Goal: Information Seeking & Learning: Learn about a topic

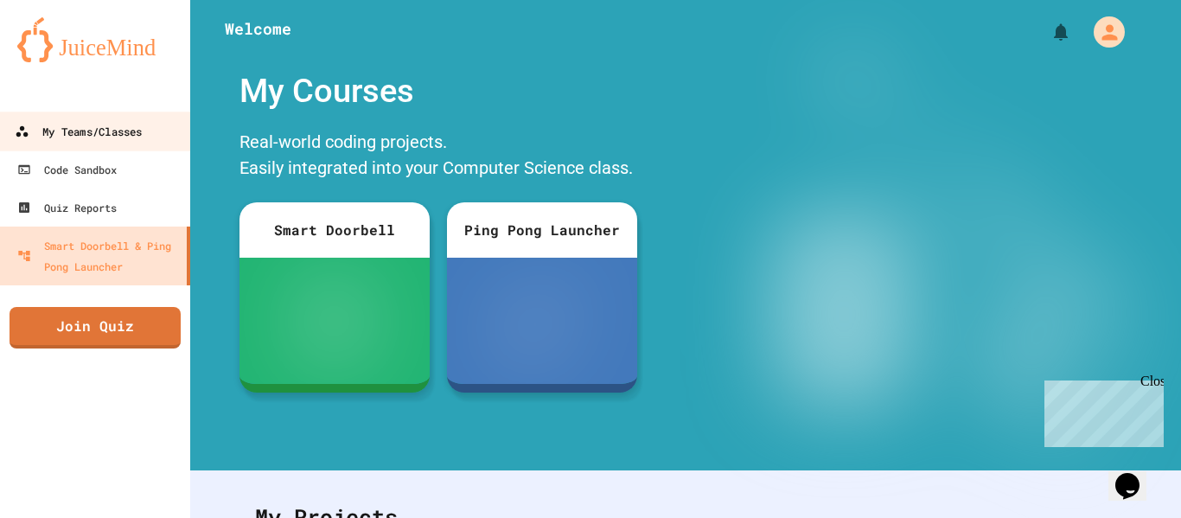
click at [105, 121] on div "My Teams/Classes" at bounding box center [78, 132] width 127 height 22
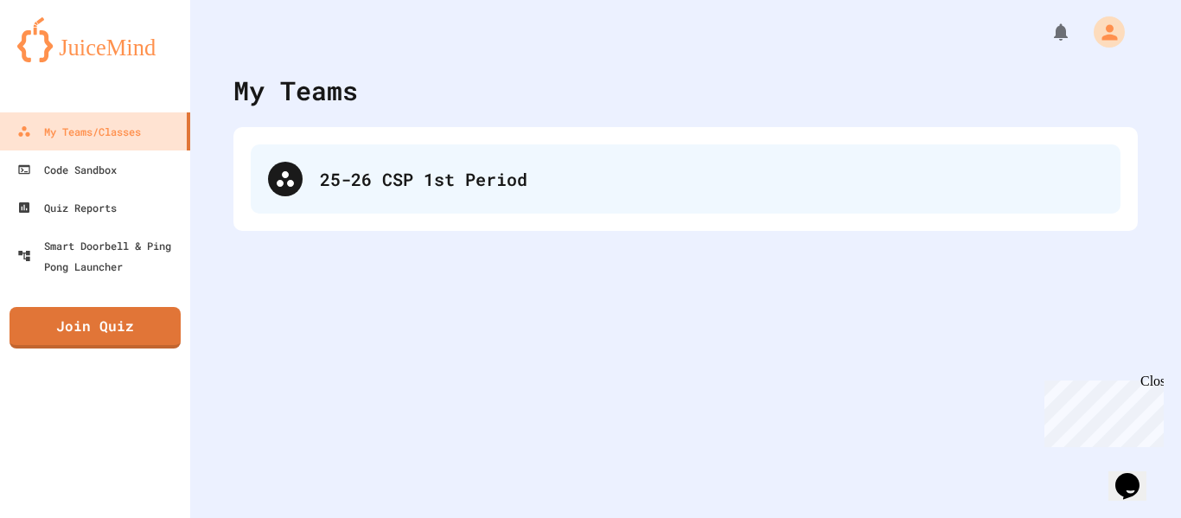
click at [379, 186] on div "25-26 CSP 1st Period" at bounding box center [711, 179] width 783 height 26
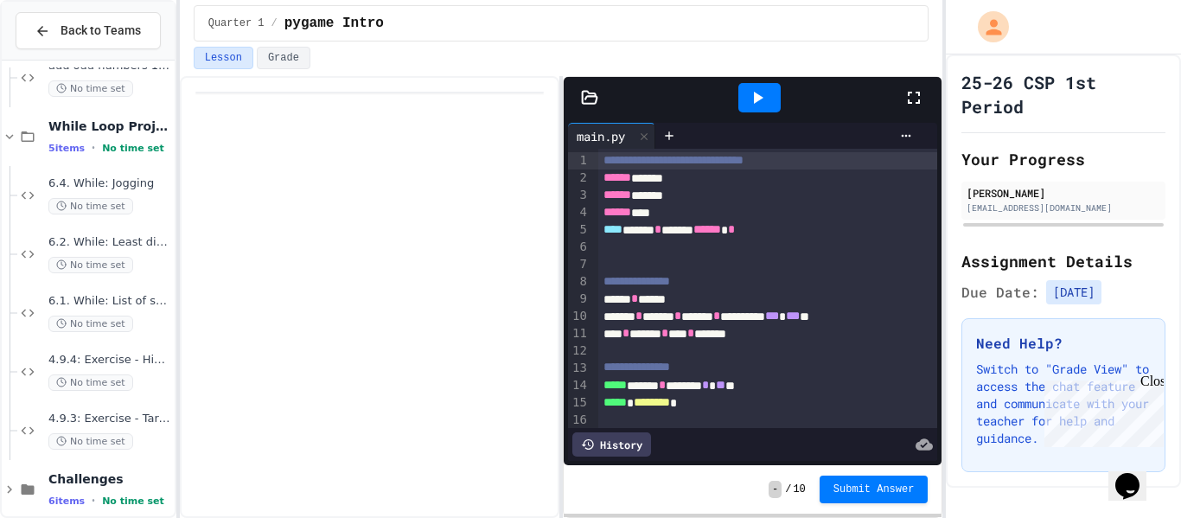
scroll to position [461, 0]
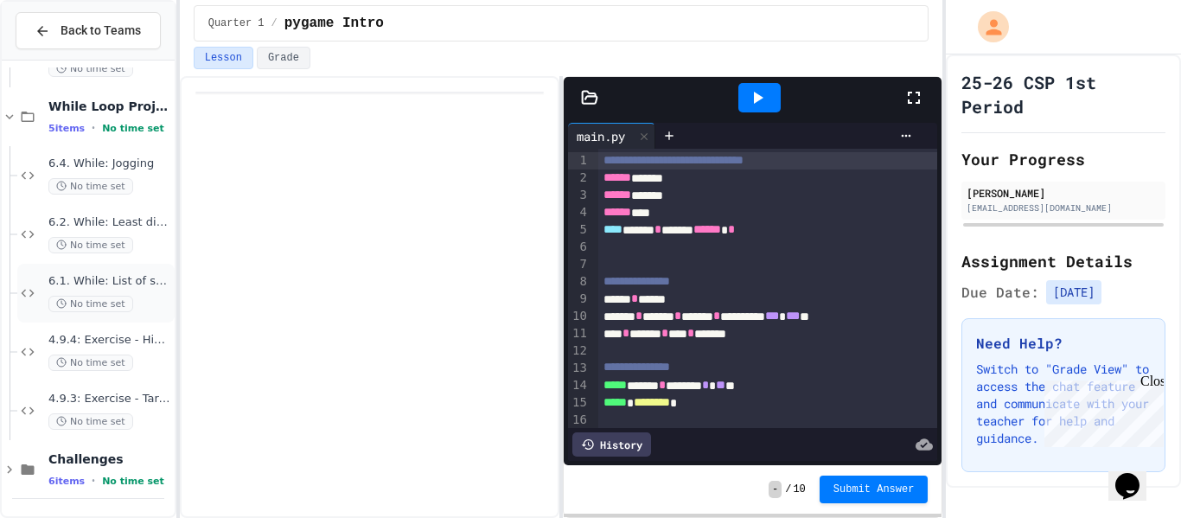
click at [134, 283] on span "6.1. While: List of squares" at bounding box center [109, 281] width 123 height 15
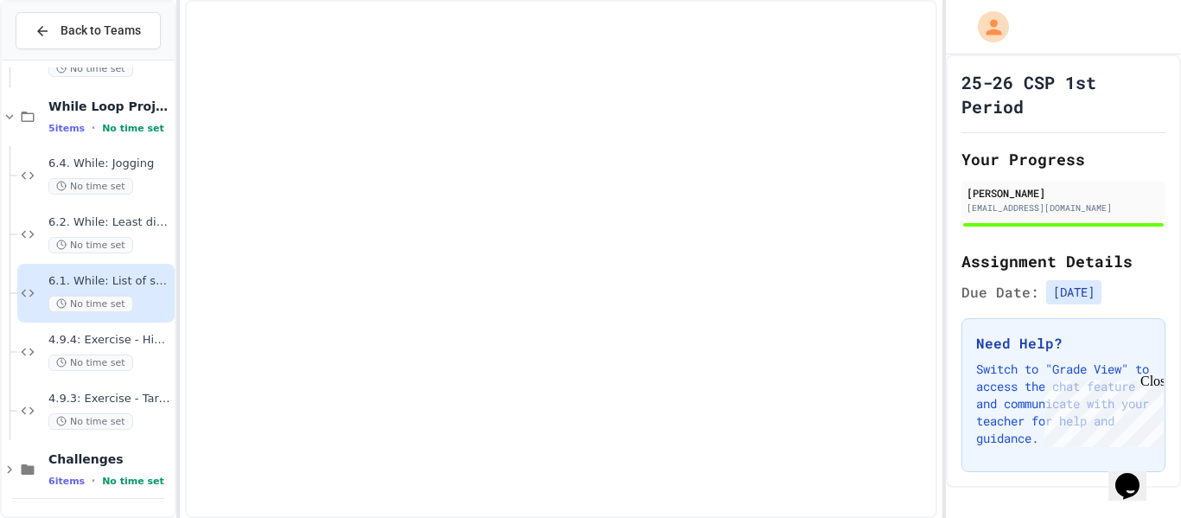
scroll to position [440, 0]
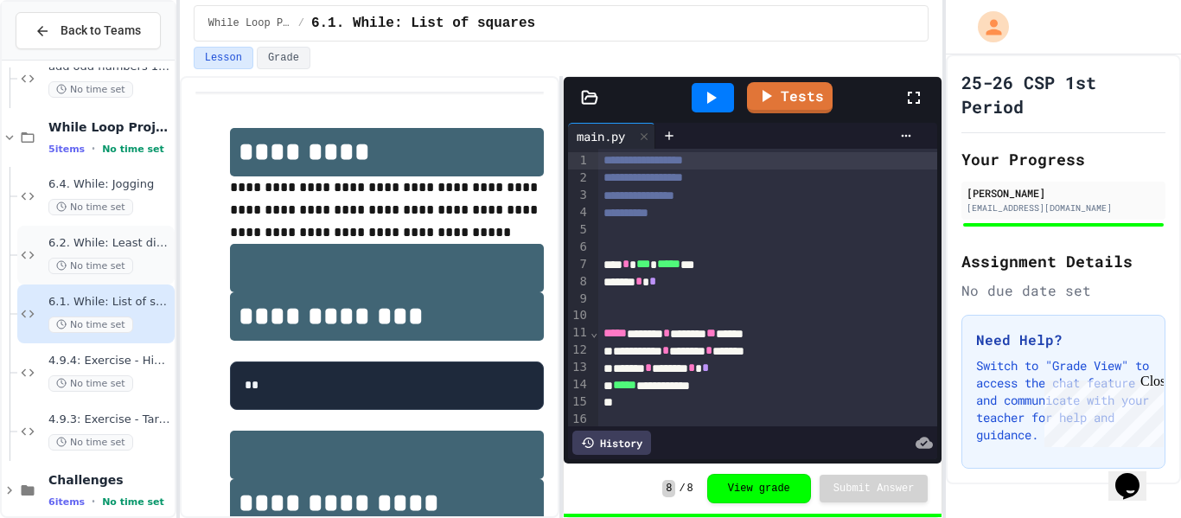
click at [120, 258] on span "No time set" at bounding box center [90, 266] width 85 height 16
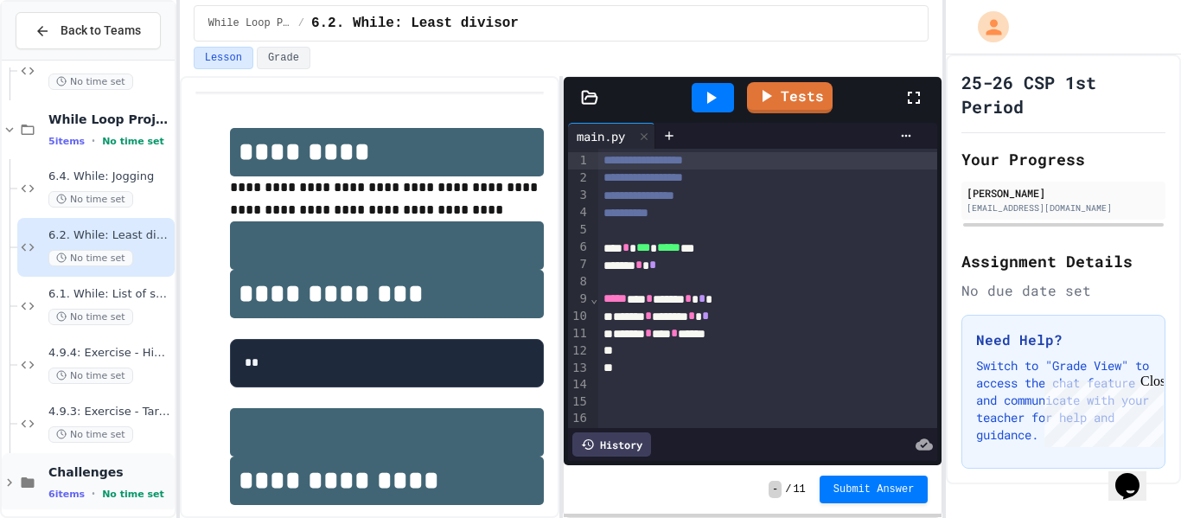
scroll to position [453, 0]
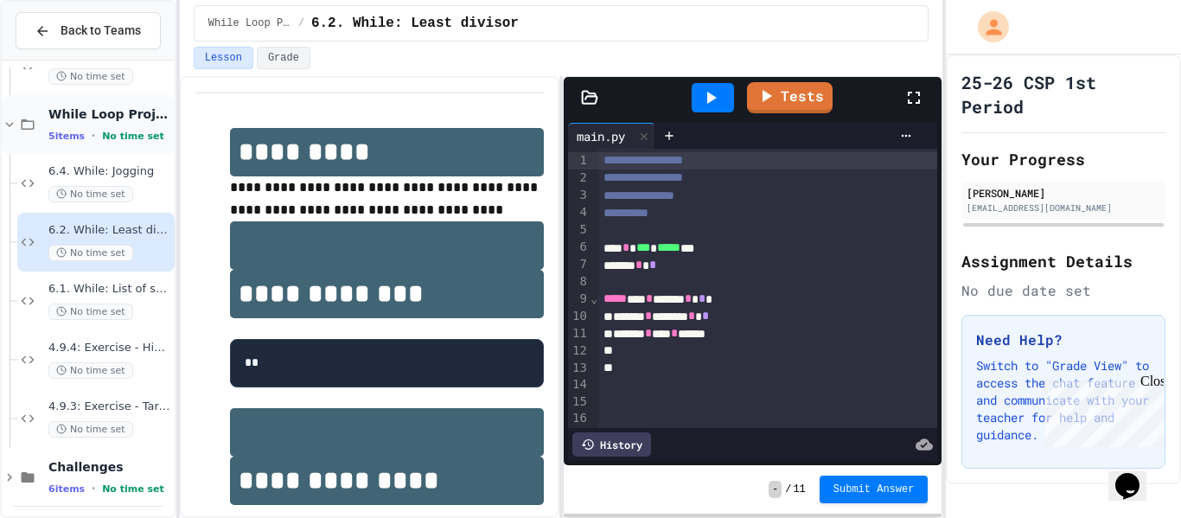
click at [91, 125] on div "While Loop Projects 5 items • No time set" at bounding box center [109, 124] width 123 height 36
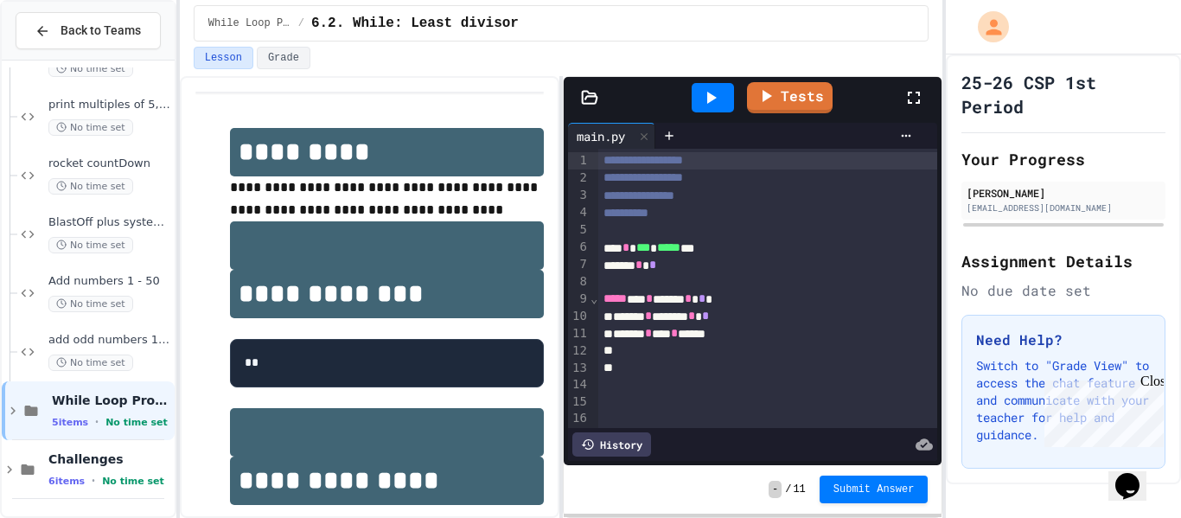
scroll to position [146, 0]
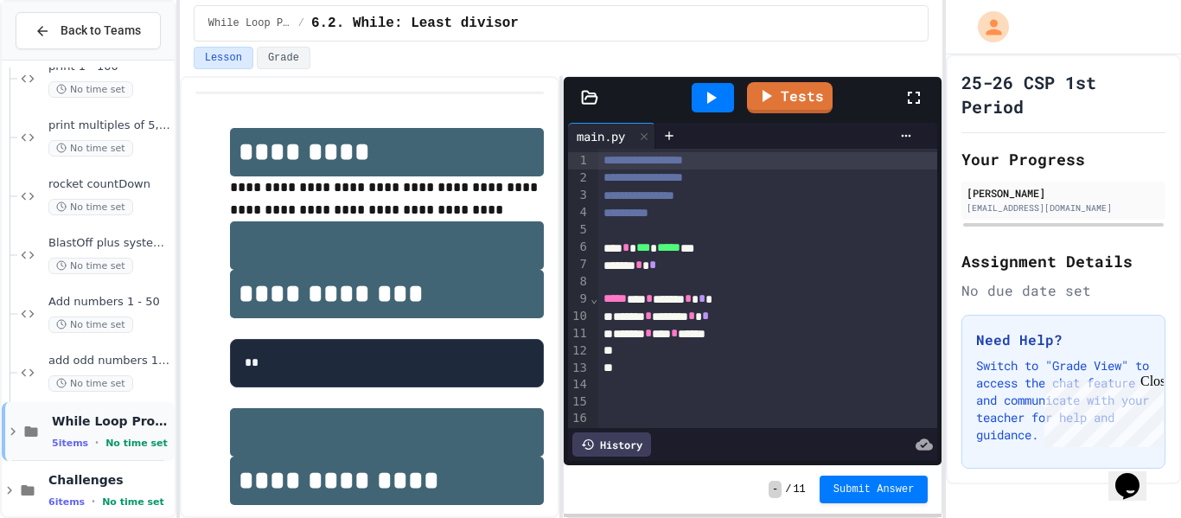
click at [120, 431] on div "While Loop Projects 5 items • No time set" at bounding box center [111, 431] width 119 height 36
click at [120, 431] on div "While Loop Projects 5 items • No time set" at bounding box center [109, 431] width 123 height 36
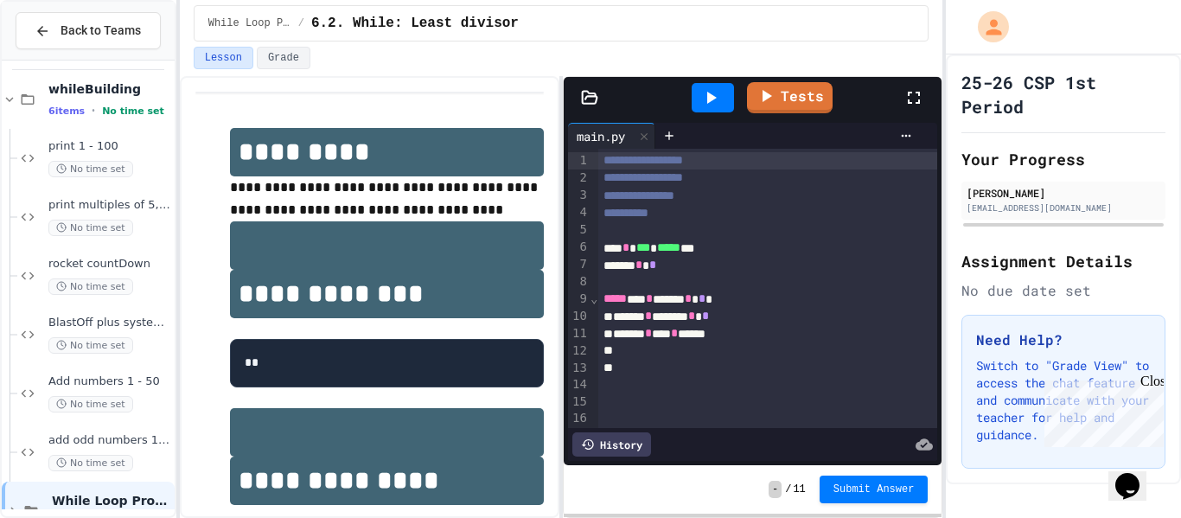
scroll to position [0, 0]
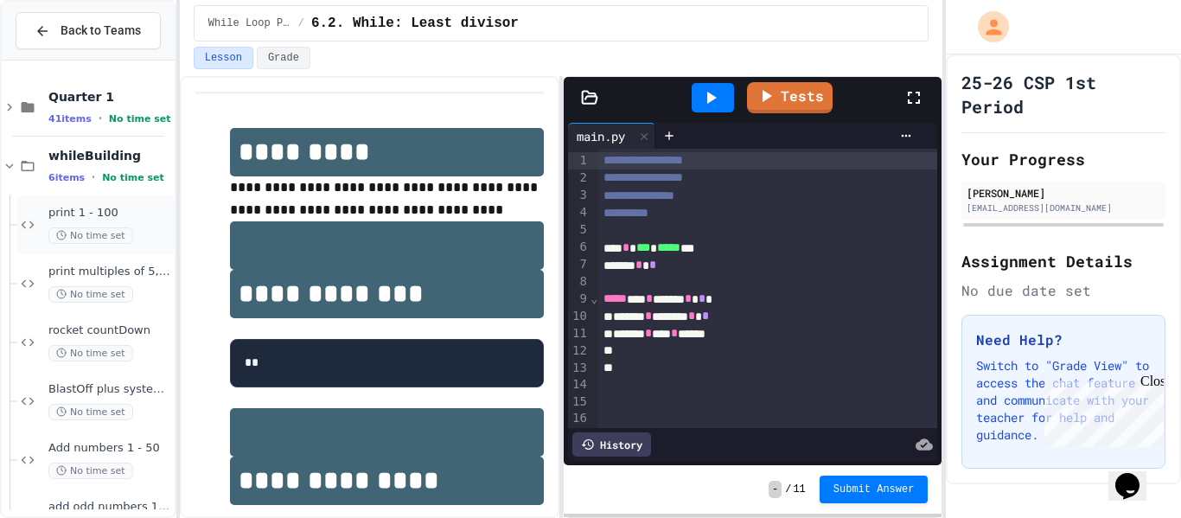
click at [80, 231] on span "No time set" at bounding box center [90, 235] width 85 height 16
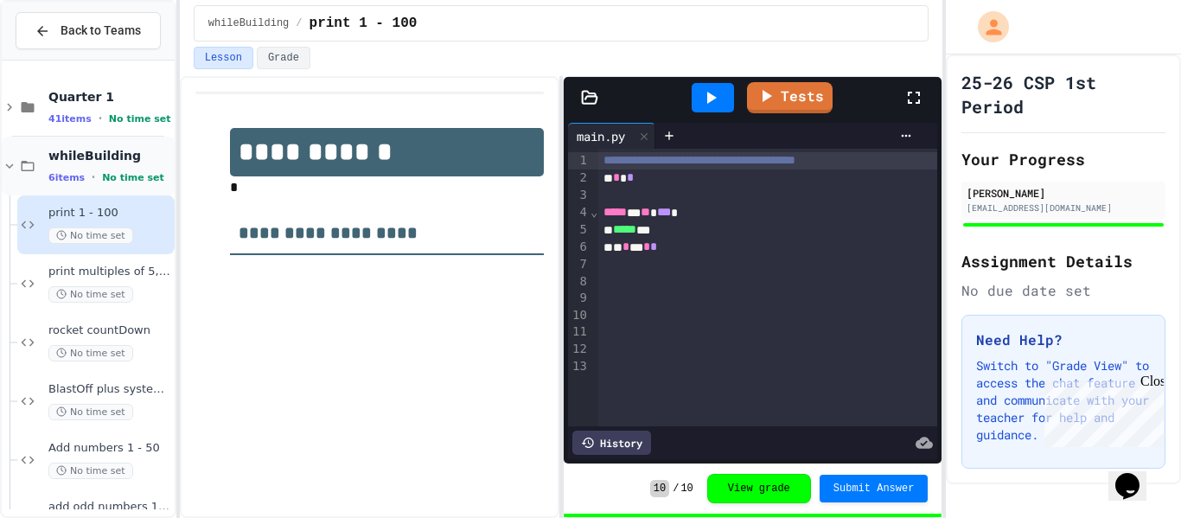
click at [24, 166] on icon at bounding box center [27, 166] width 21 height 16
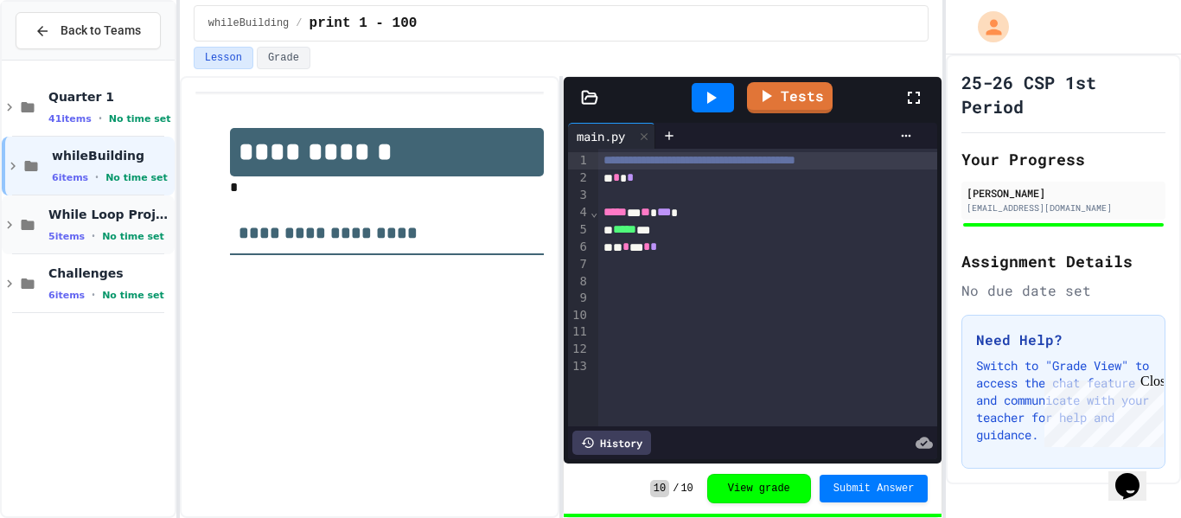
click at [54, 226] on div "While Loop Projects 5 items • No time set" at bounding box center [109, 225] width 123 height 36
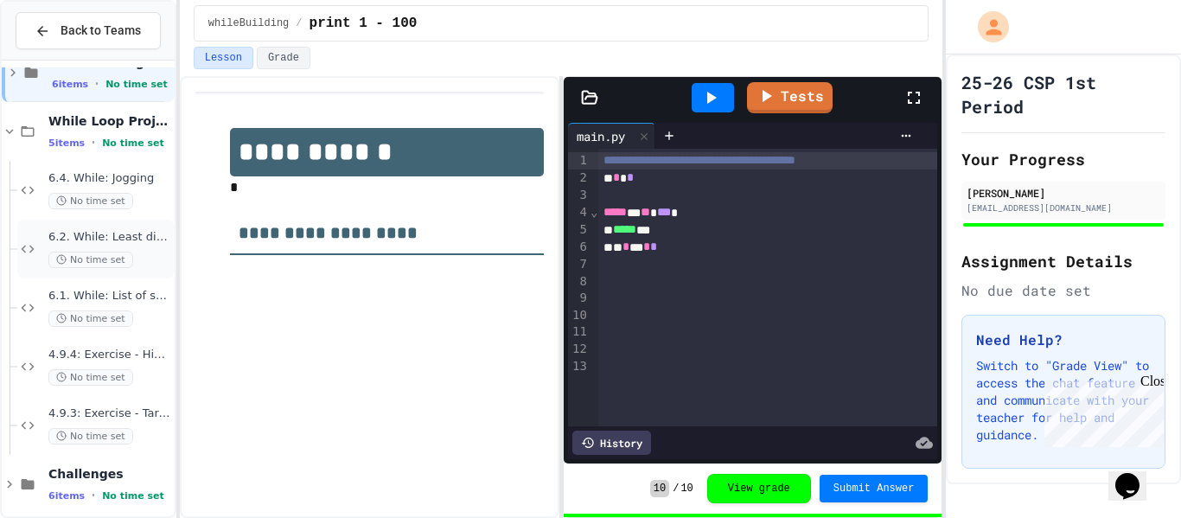
click at [83, 259] on span "No time set" at bounding box center [90, 260] width 85 height 16
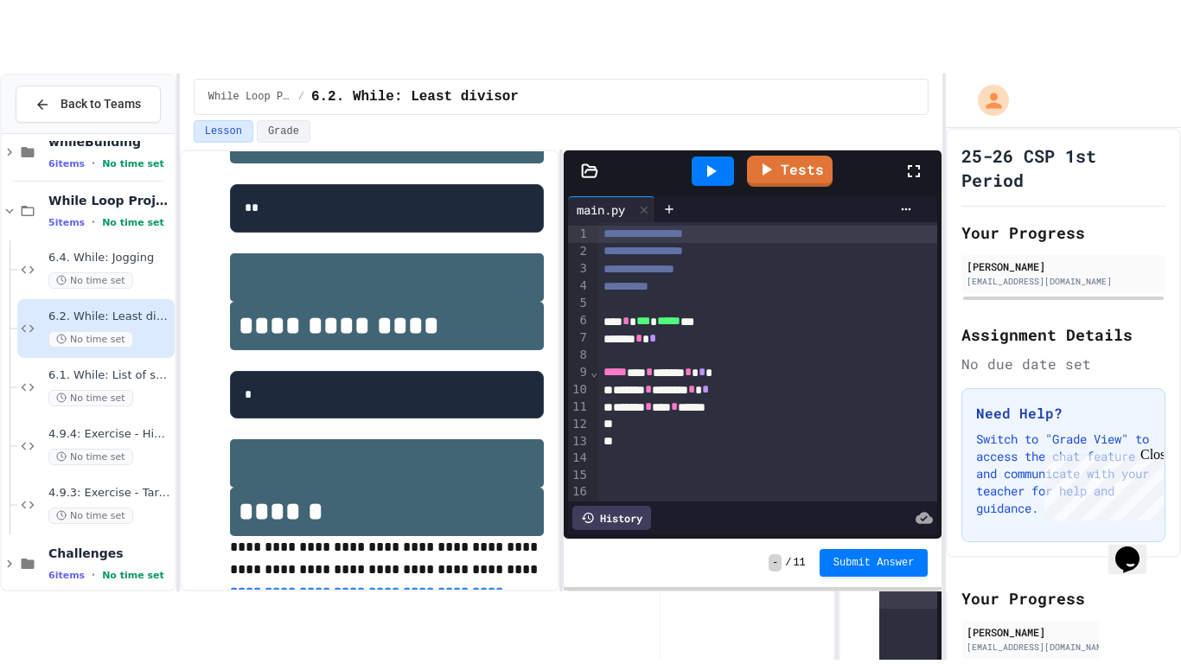
scroll to position [227, 0]
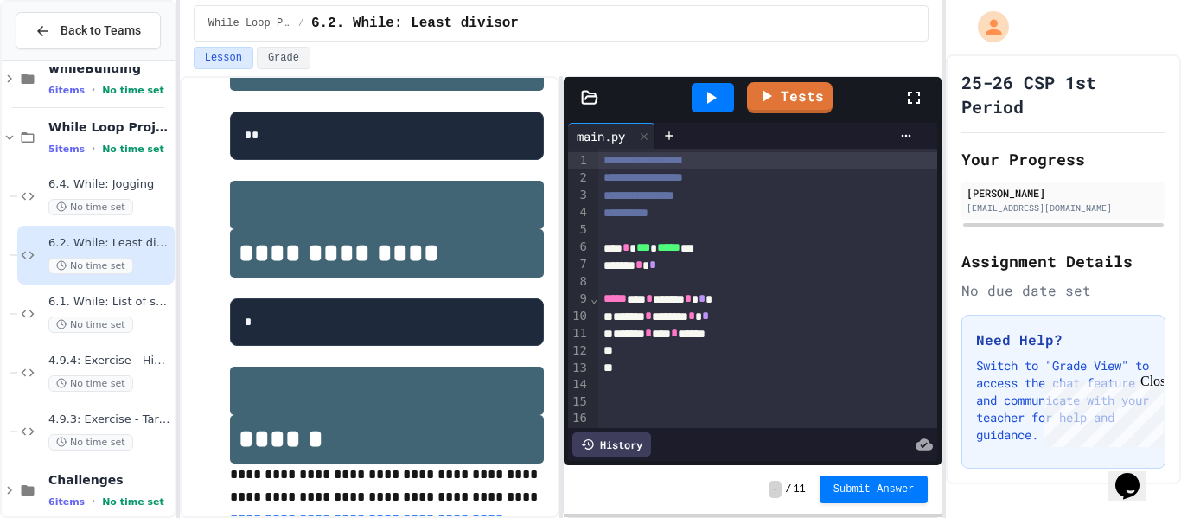
click at [914, 99] on icon at bounding box center [913, 97] width 21 height 21
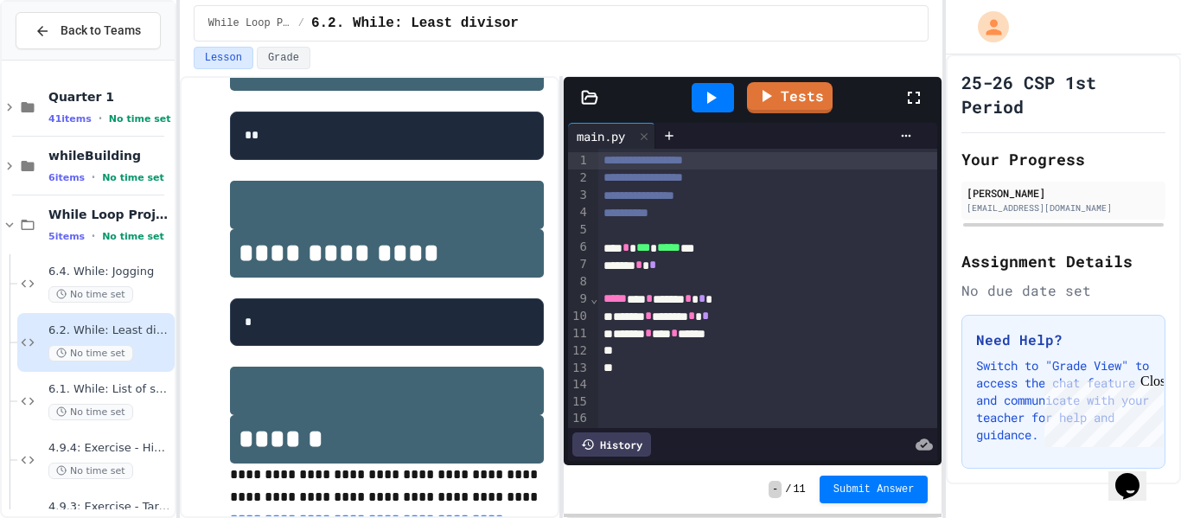
click at [915, 99] on icon at bounding box center [913, 97] width 21 height 21
click at [128, 289] on div "No time set" at bounding box center [109, 294] width 123 height 16
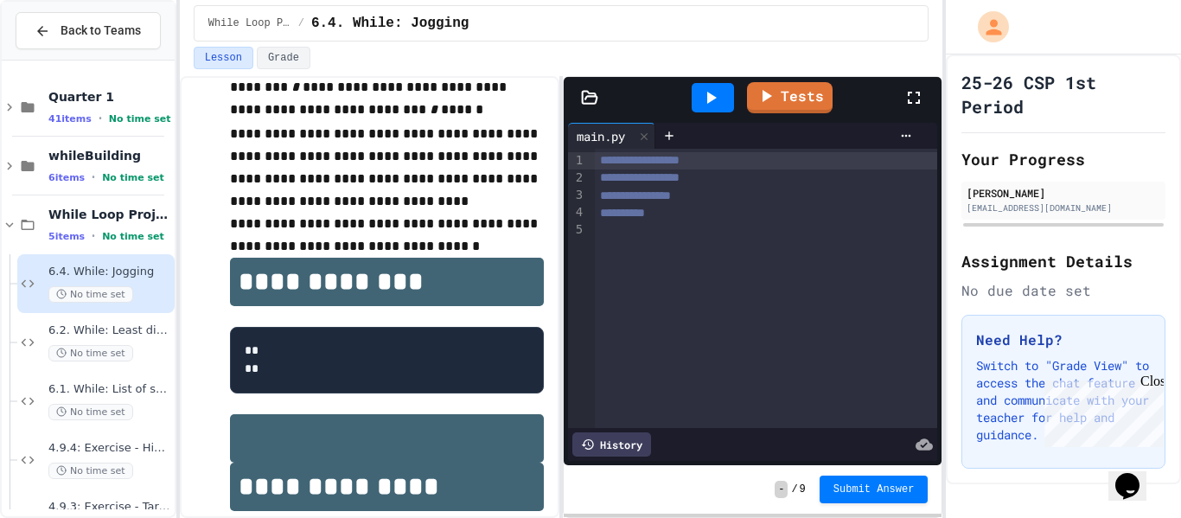
scroll to position [144, 0]
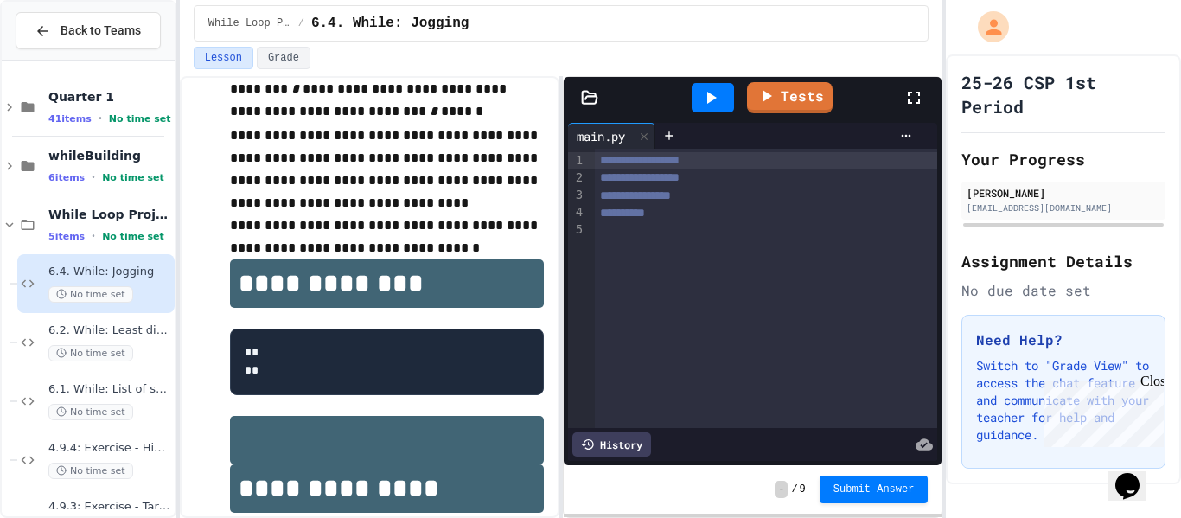
click at [626, 230] on div at bounding box center [766, 230] width 343 height 17
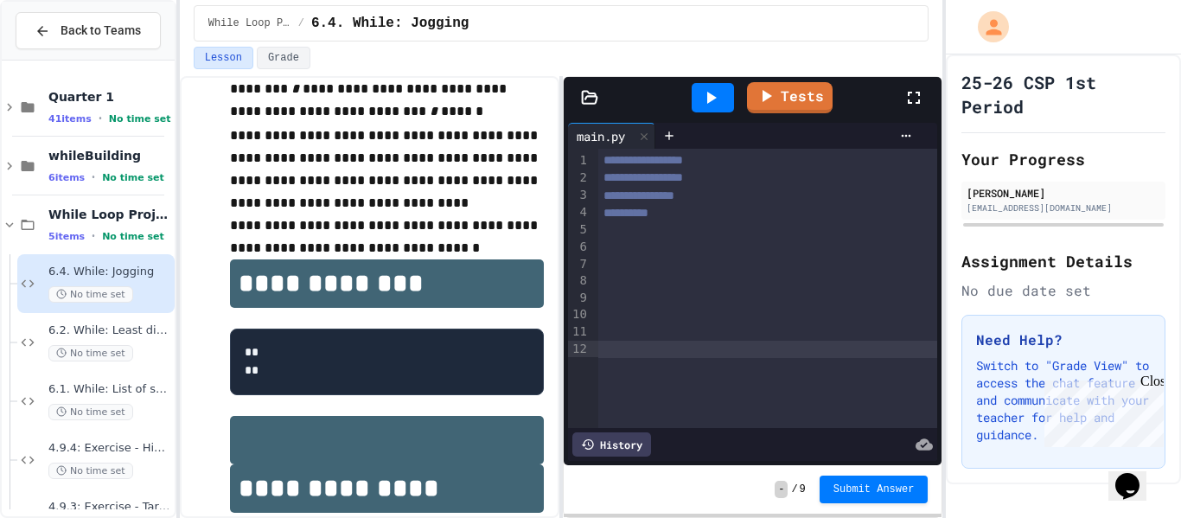
click at [614, 239] on div at bounding box center [767, 247] width 339 height 17
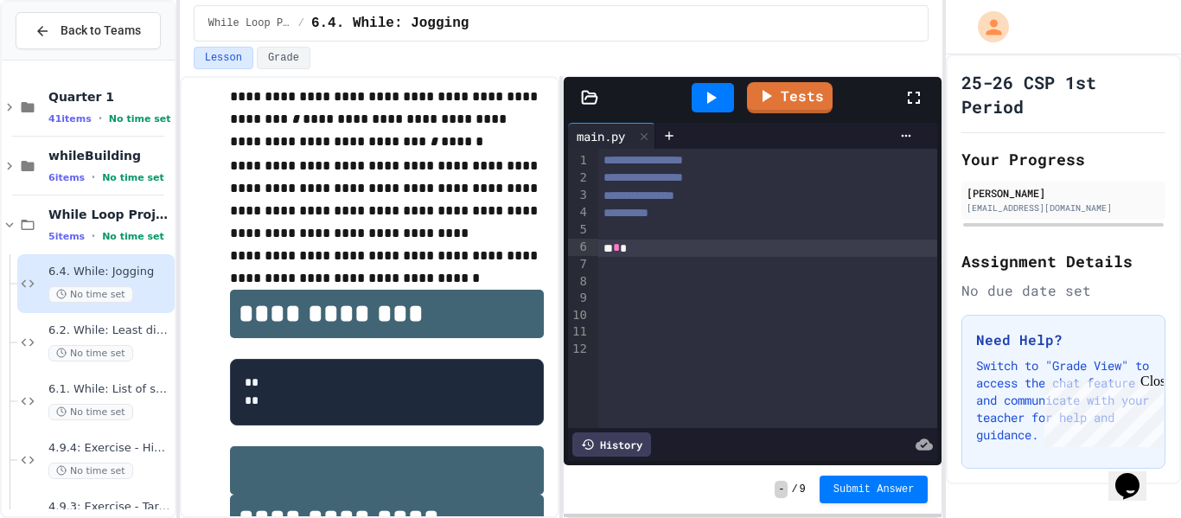
scroll to position [112, 0]
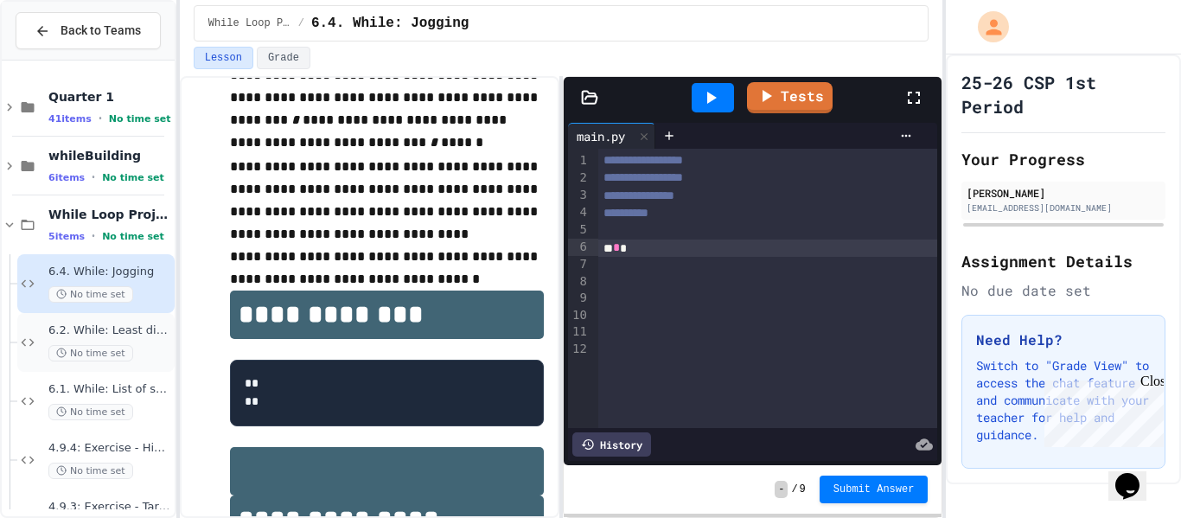
click at [139, 338] on div "6.2. While: Least divisor No time set" at bounding box center [109, 342] width 123 height 38
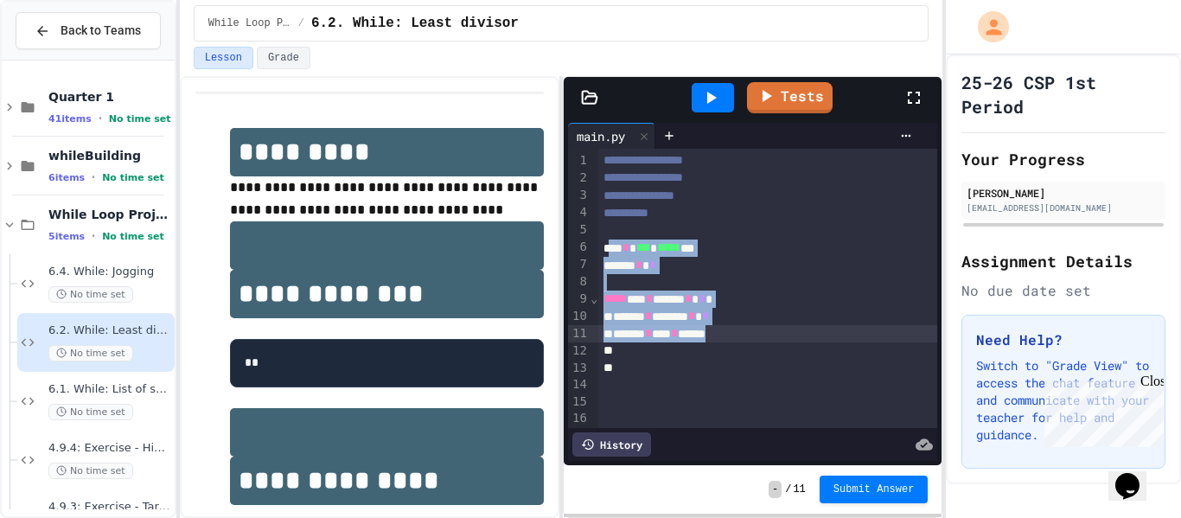
drag, startPoint x: 607, startPoint y: 252, endPoint x: 759, endPoint y: 336, distance: 174.1
click at [759, 336] on div "**********" at bounding box center [768, 324] width 340 height 350
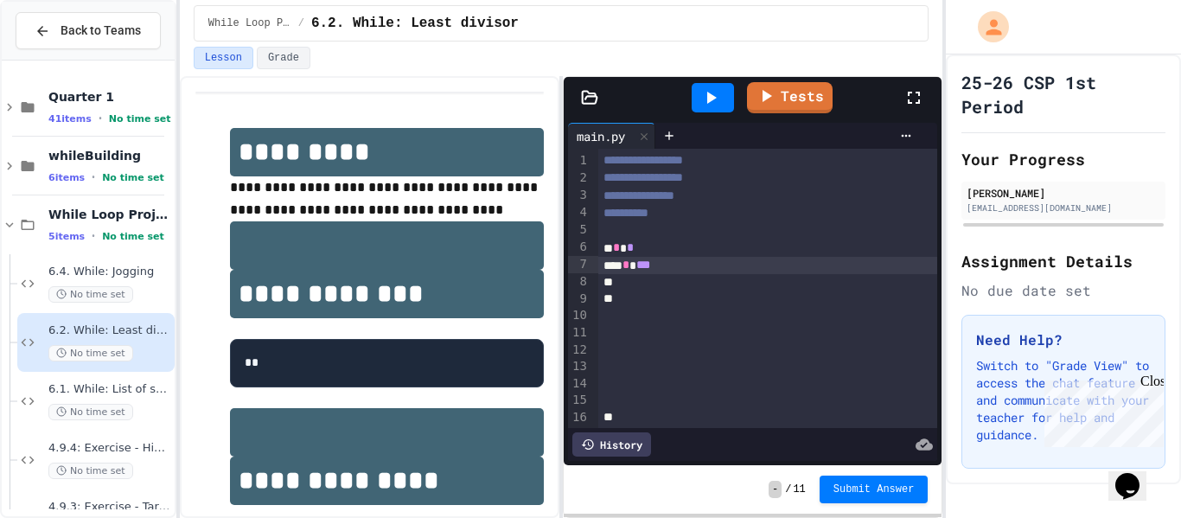
click at [596, 240] on div "›" at bounding box center [594, 289] width 9 height 281
click at [600, 249] on div "* * *" at bounding box center [768, 247] width 340 height 17
click at [599, 229] on div at bounding box center [768, 230] width 340 height 17
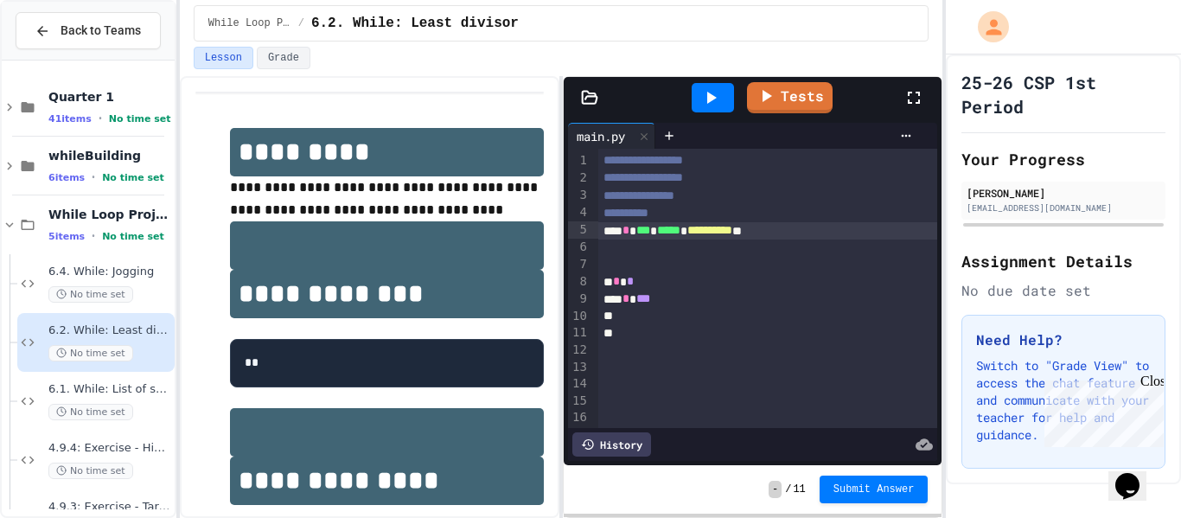
click at [725, 233] on span "**********" at bounding box center [709, 230] width 45 height 12
click at [722, 233] on span "*********" at bounding box center [707, 230] width 41 height 12
click at [772, 238] on div "**********" at bounding box center [768, 230] width 340 height 17
click at [598, 320] on div at bounding box center [768, 316] width 340 height 17
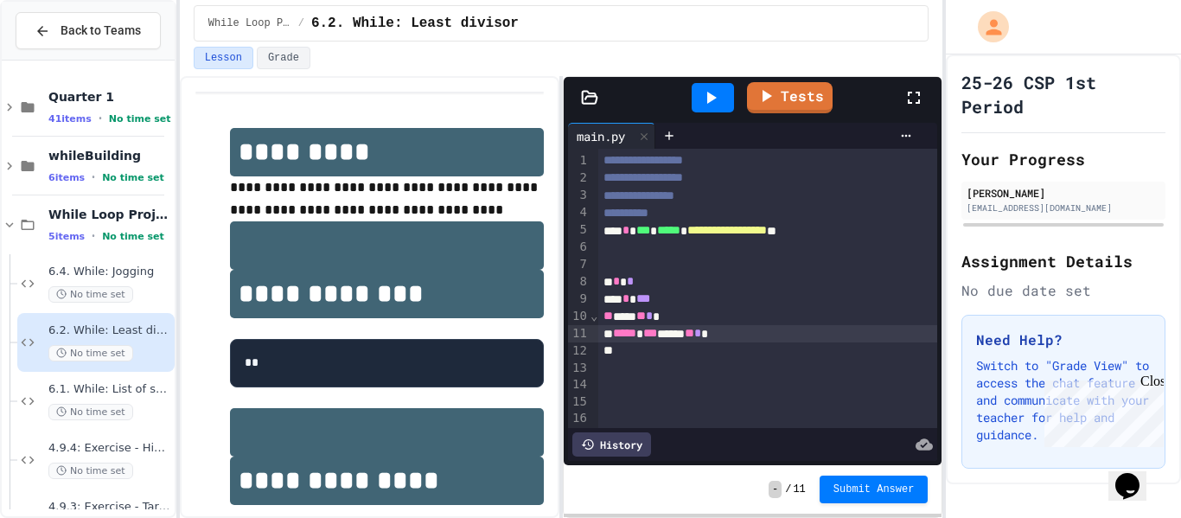
click at [717, 338] on div "***** *** **** ** * *" at bounding box center [768, 333] width 340 height 17
click at [701, 338] on span "*" at bounding box center [697, 333] width 7 height 12
click at [755, 335] on div "***** *** **** ** * *" at bounding box center [768, 333] width 340 height 17
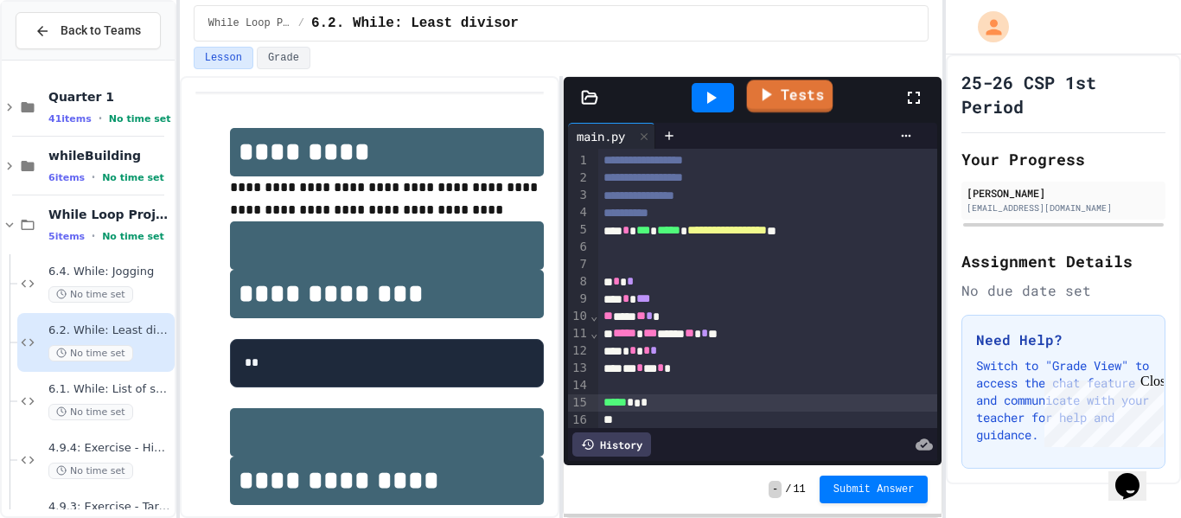
click at [789, 105] on link "Tests" at bounding box center [789, 96] width 86 height 33
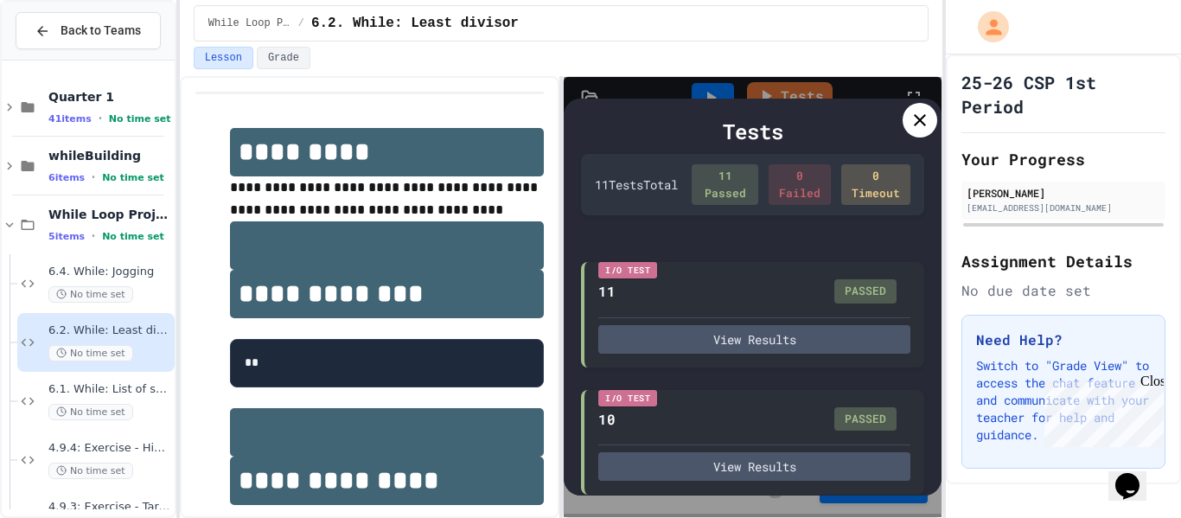
click at [915, 118] on icon at bounding box center [919, 120] width 21 height 21
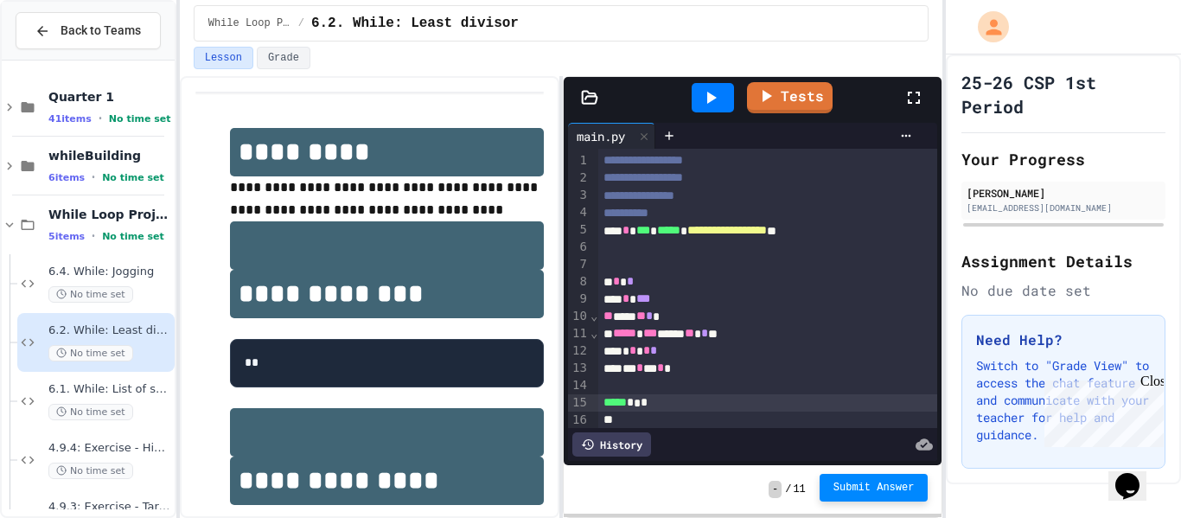
click at [871, 497] on button "Submit Answer" at bounding box center [874, 488] width 109 height 28
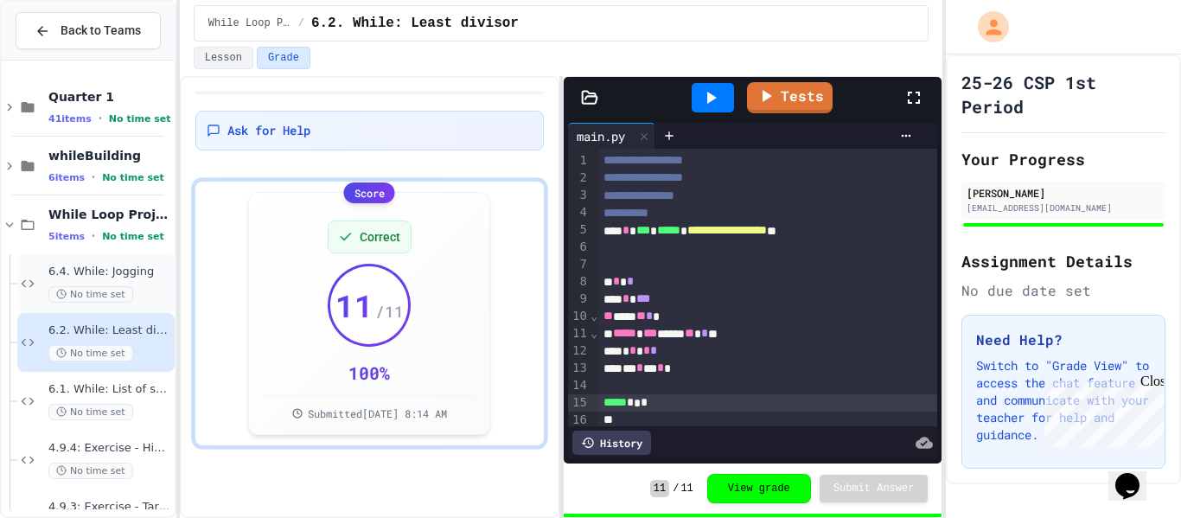
click at [83, 289] on span "No time set" at bounding box center [90, 294] width 85 height 16
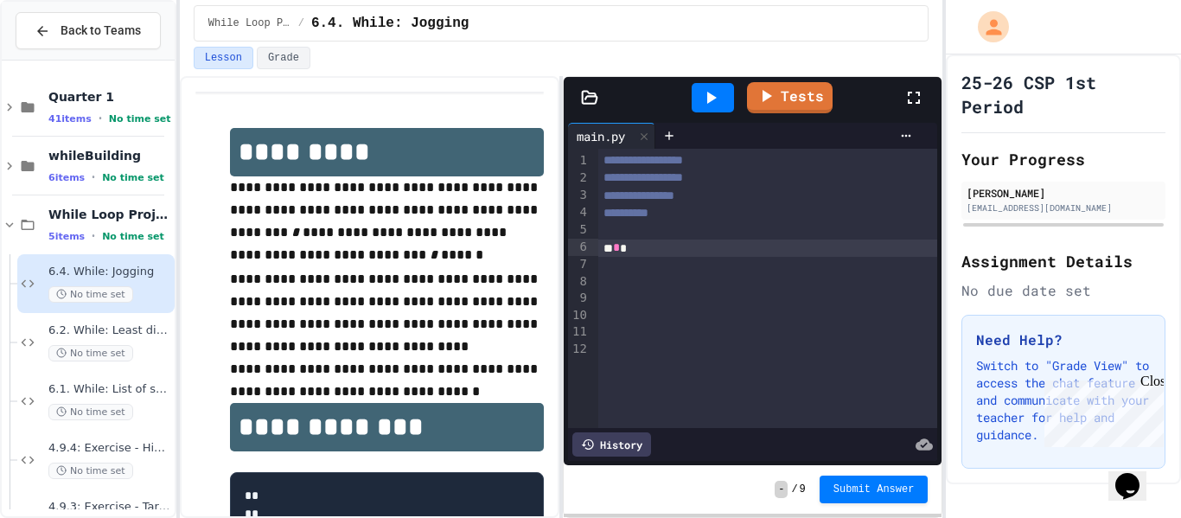
click at [624, 250] on div "* *" at bounding box center [768, 247] width 340 height 17
click at [630, 246] on div "***" at bounding box center [768, 247] width 340 height 17
click at [654, 270] on div "**** *" at bounding box center [768, 265] width 340 height 17
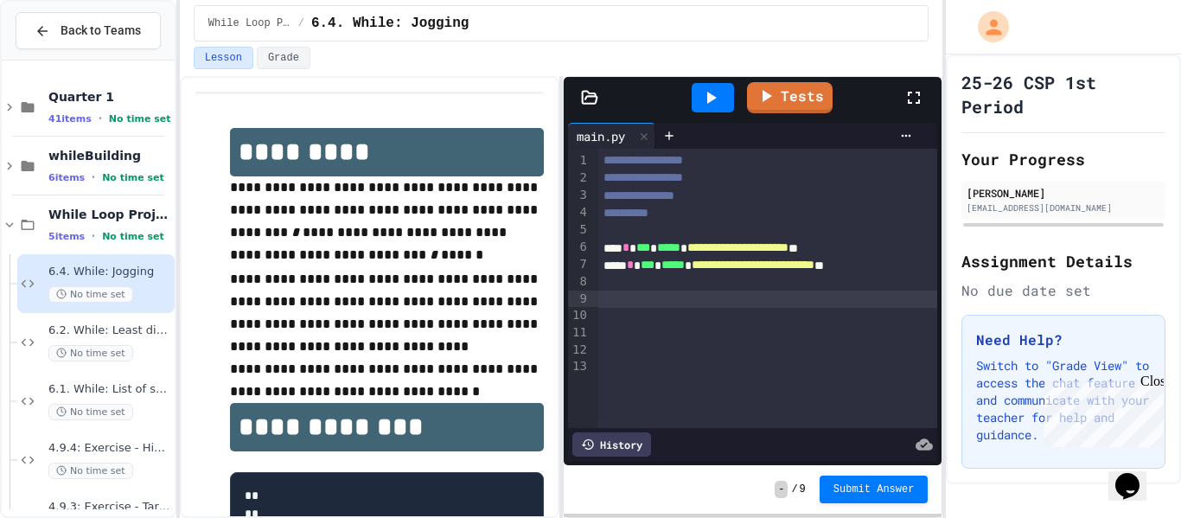
click at [625, 301] on div at bounding box center [768, 298] width 340 height 17
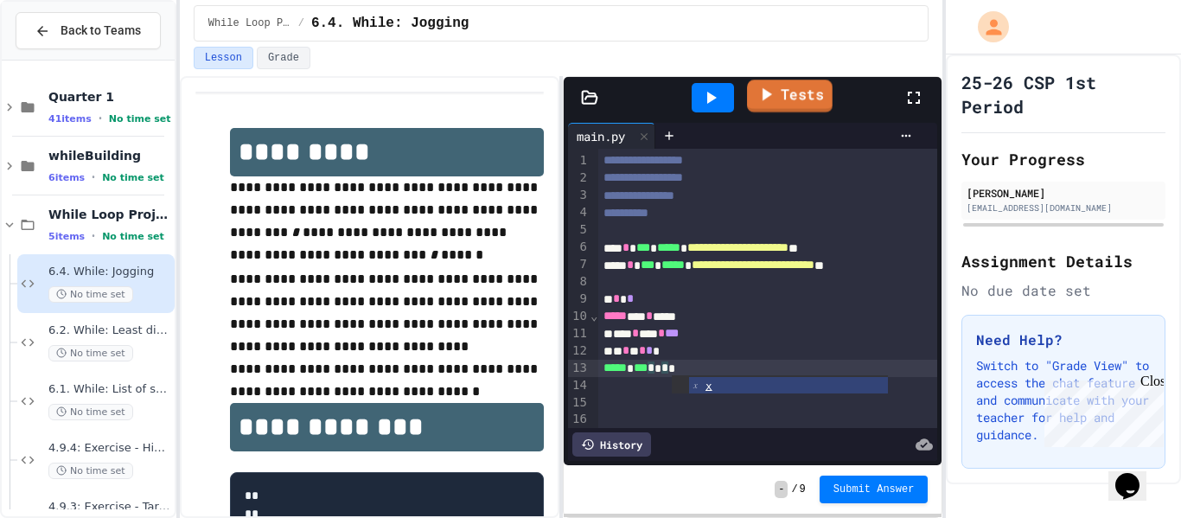
click at [807, 85] on link "Tests" at bounding box center [790, 96] width 86 height 33
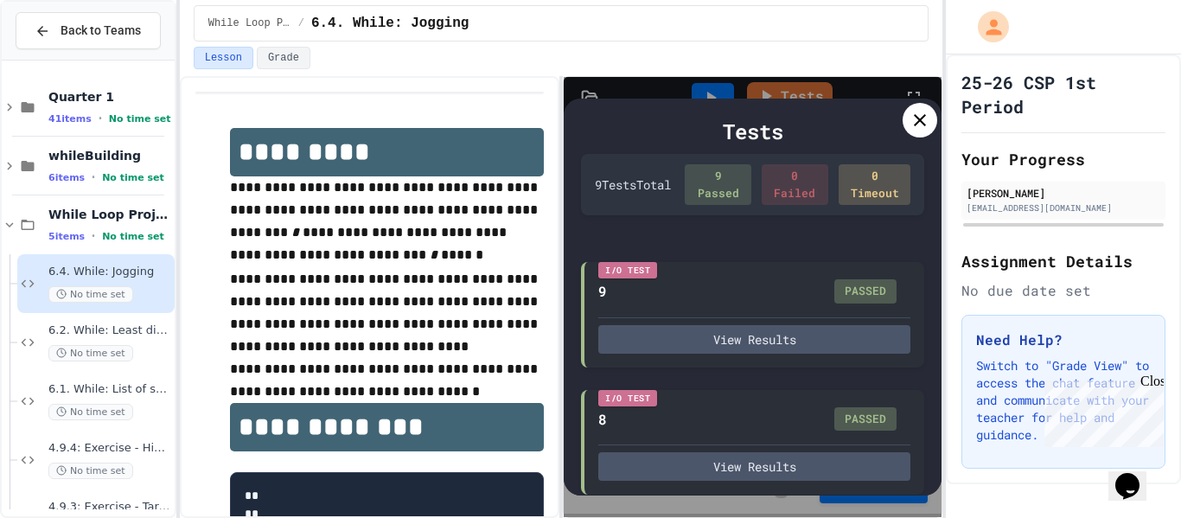
click at [918, 127] on icon at bounding box center [919, 120] width 21 height 21
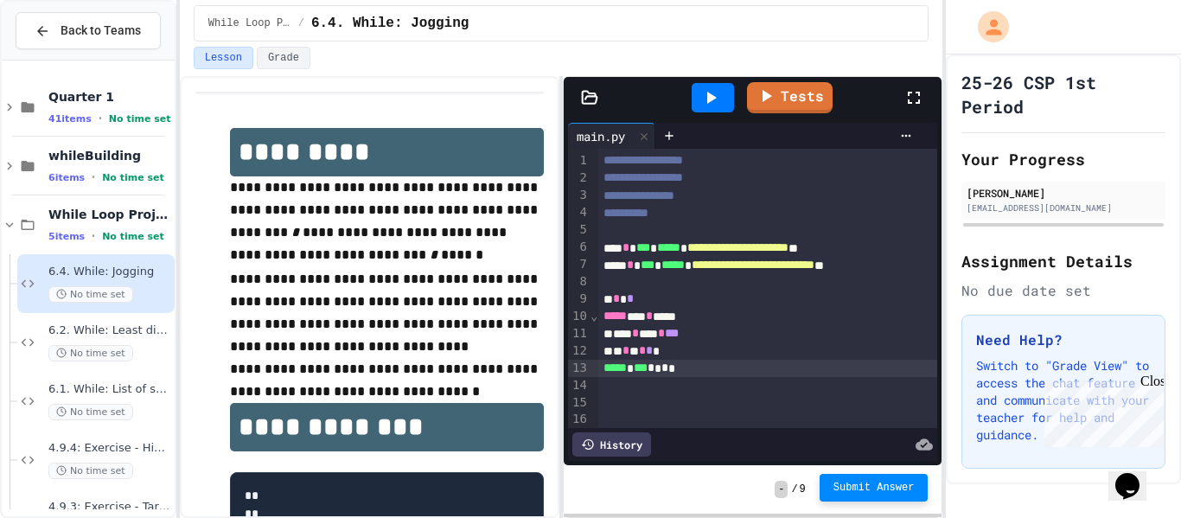
click at [884, 481] on span "Submit Answer" at bounding box center [873, 488] width 81 height 14
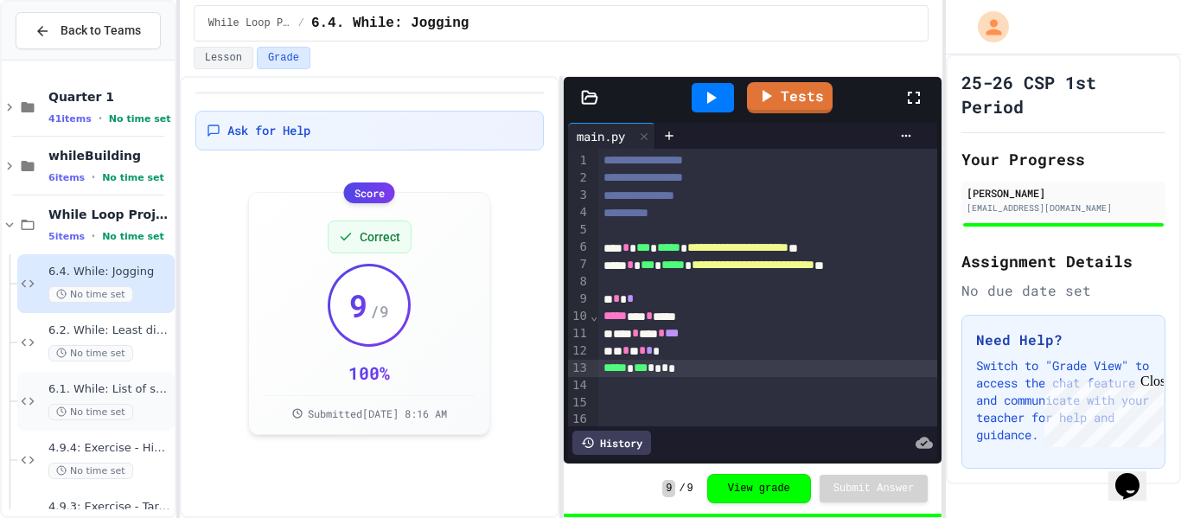
click at [111, 389] on span "6.1. While: List of squares" at bounding box center [109, 389] width 123 height 15
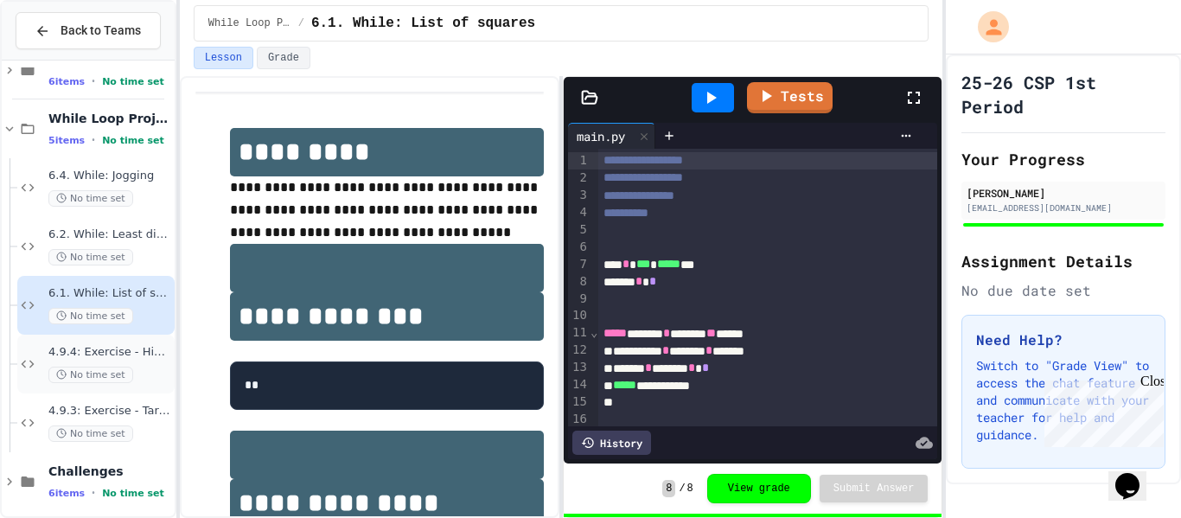
click at [114, 361] on div "4.9.4: Exercise - Higher or Lower I No time set" at bounding box center [109, 364] width 123 height 38
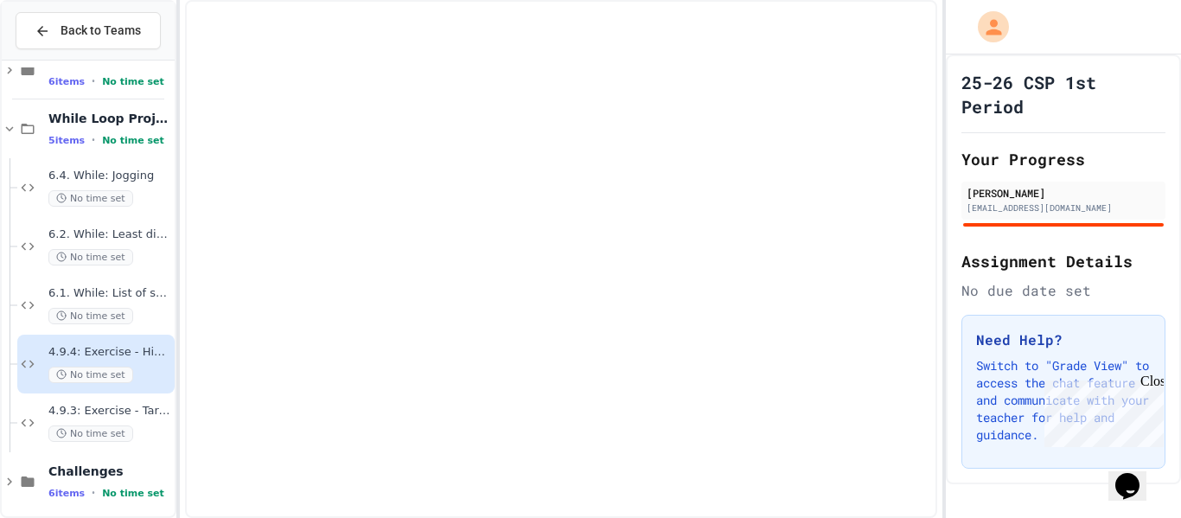
scroll to position [87, 0]
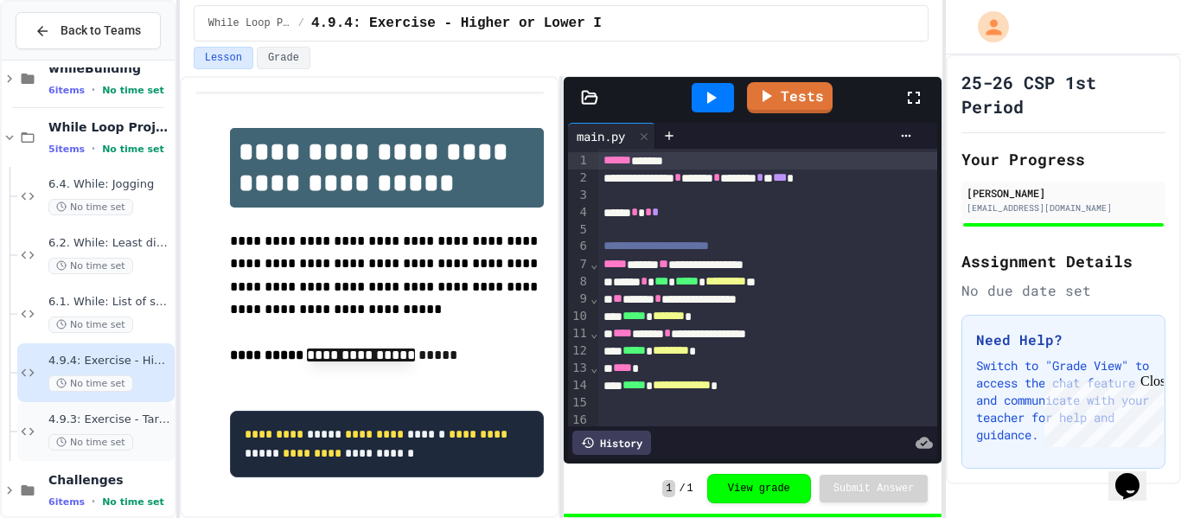
click at [125, 430] on div "4.9.3: Exercise - Target Sum No time set" at bounding box center [109, 431] width 123 height 38
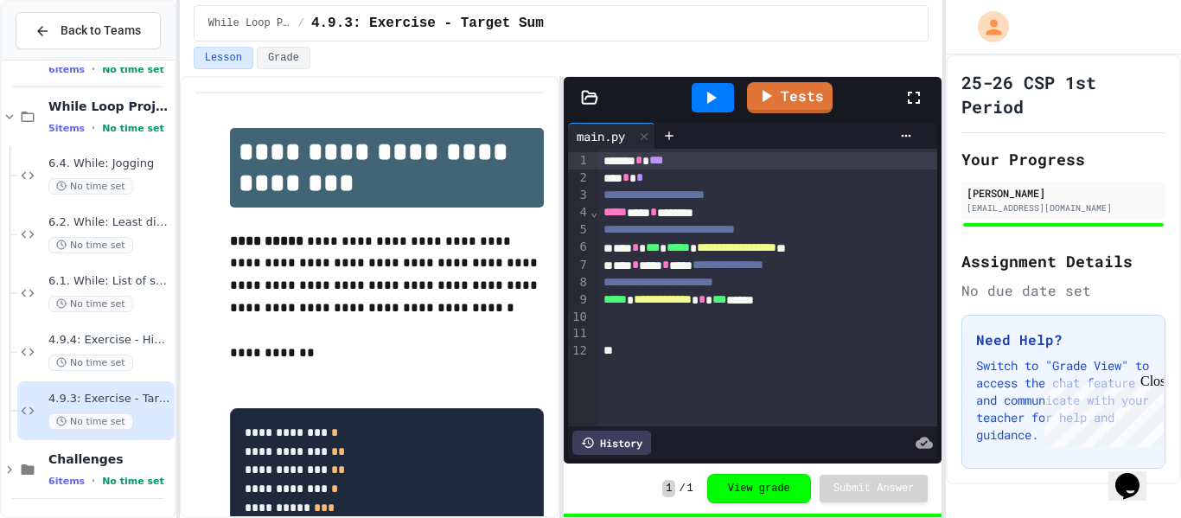
scroll to position [104, 0]
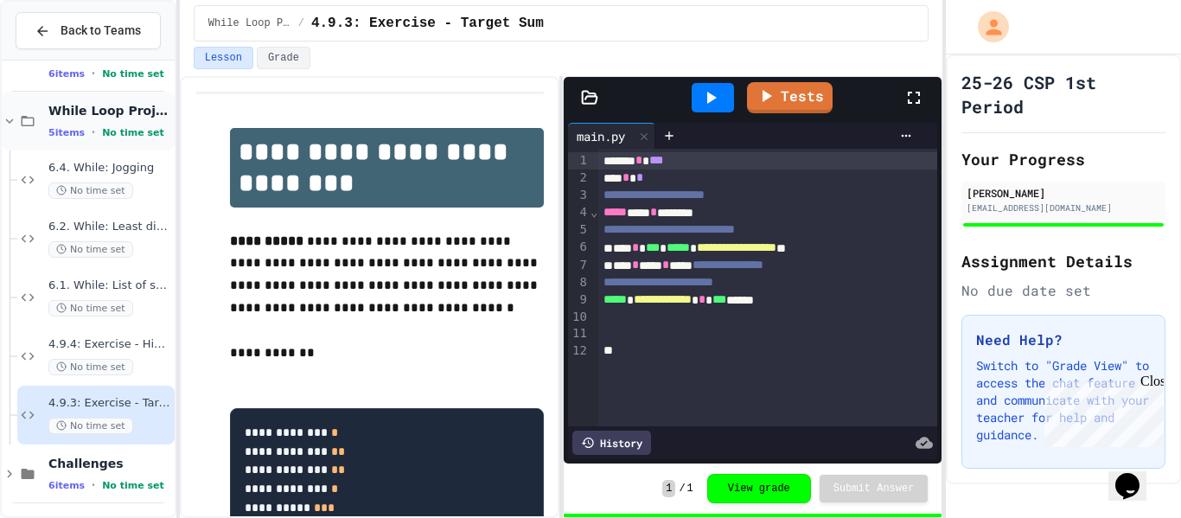
click at [43, 137] on div "While Loop Projects 5 items • No time set" at bounding box center [88, 121] width 173 height 59
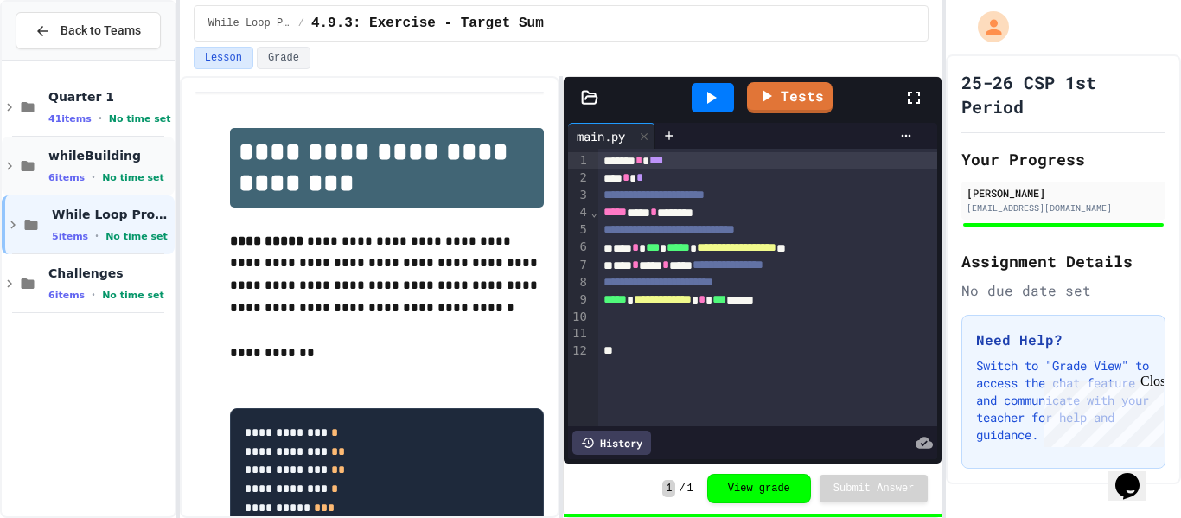
click at [39, 156] on div "whileBuilding 6 items • No time set" at bounding box center [88, 166] width 173 height 59
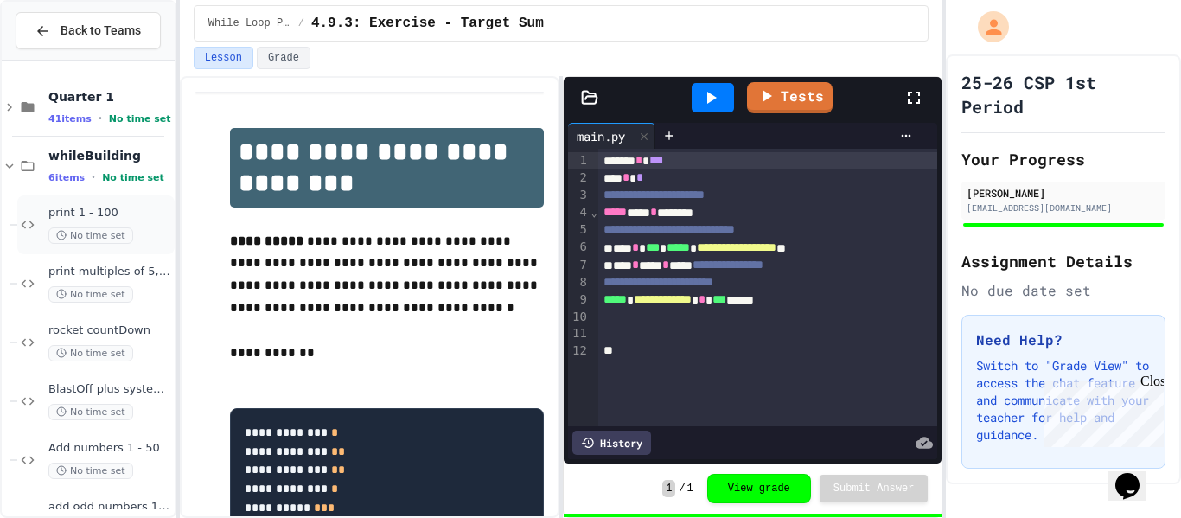
click at [73, 236] on span "No time set" at bounding box center [90, 235] width 85 height 16
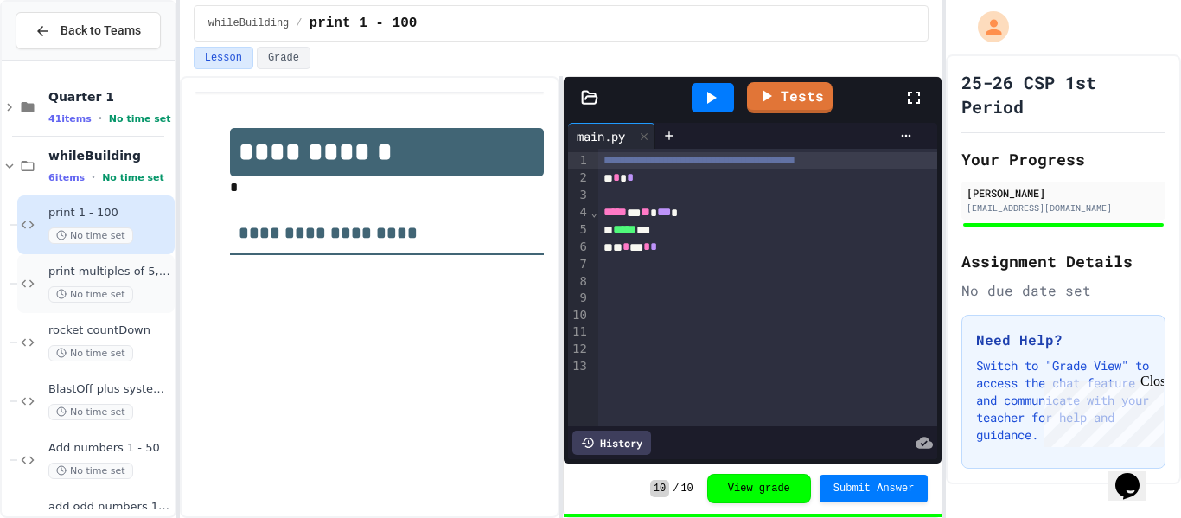
click at [93, 296] on span "No time set" at bounding box center [90, 294] width 85 height 16
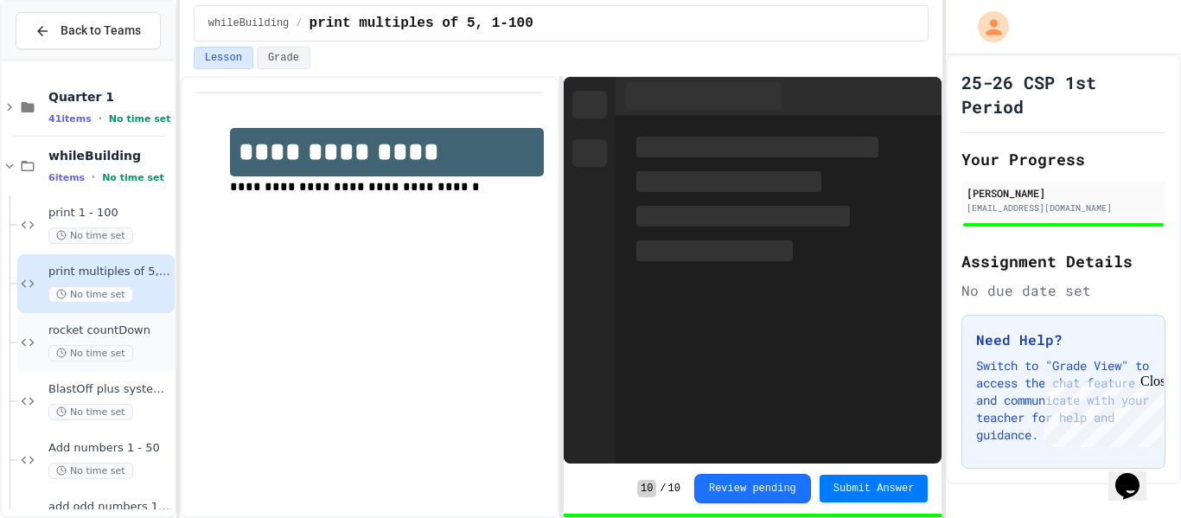
click at [100, 341] on div "rocket countDown No time set" at bounding box center [109, 342] width 123 height 38
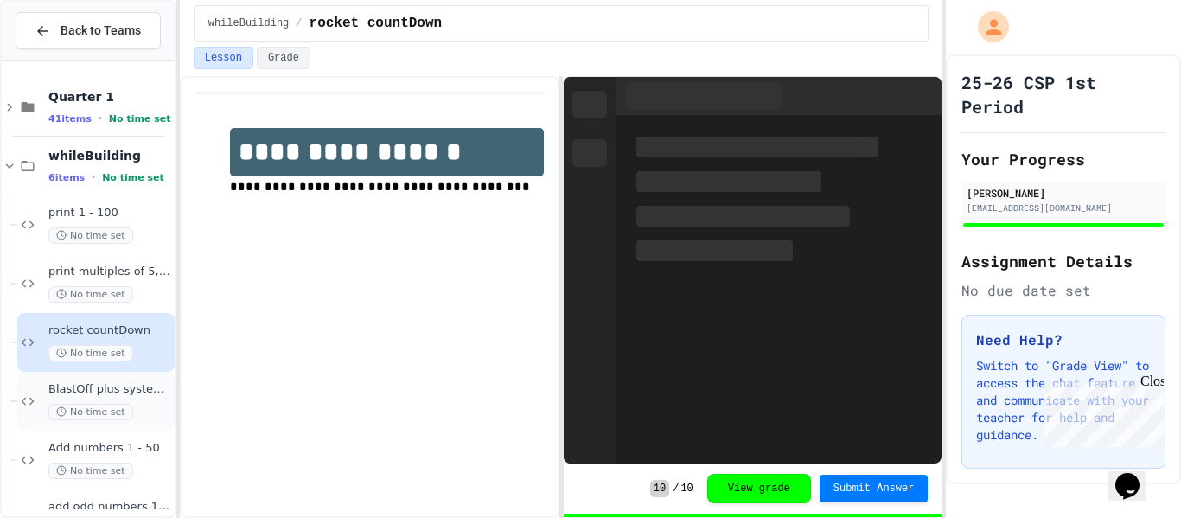
click at [116, 392] on span "BlastOff plus system check" at bounding box center [109, 389] width 123 height 15
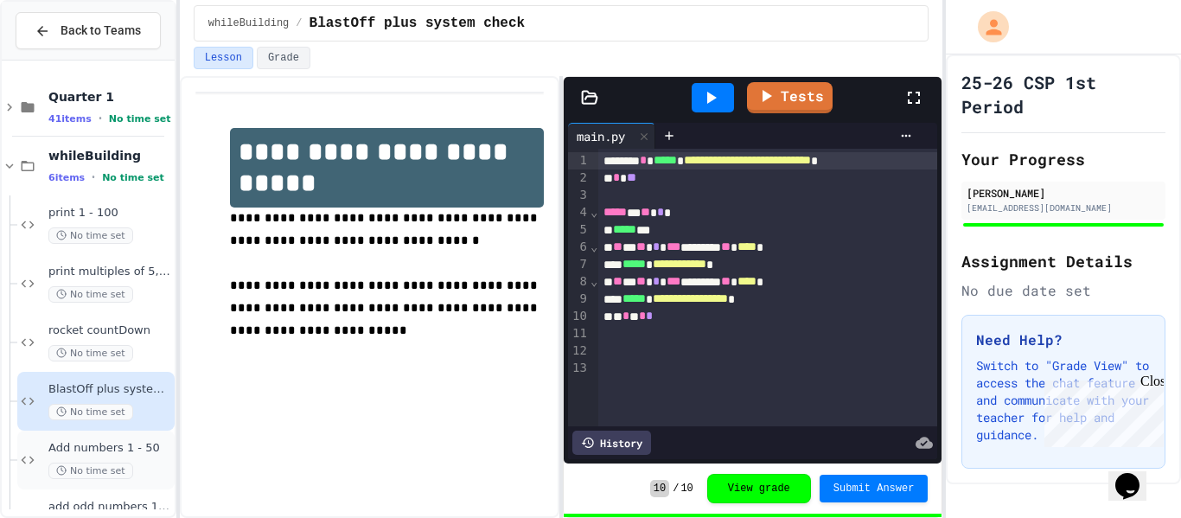
click at [119, 443] on span "Add numbers 1 - 50" at bounding box center [109, 448] width 123 height 15
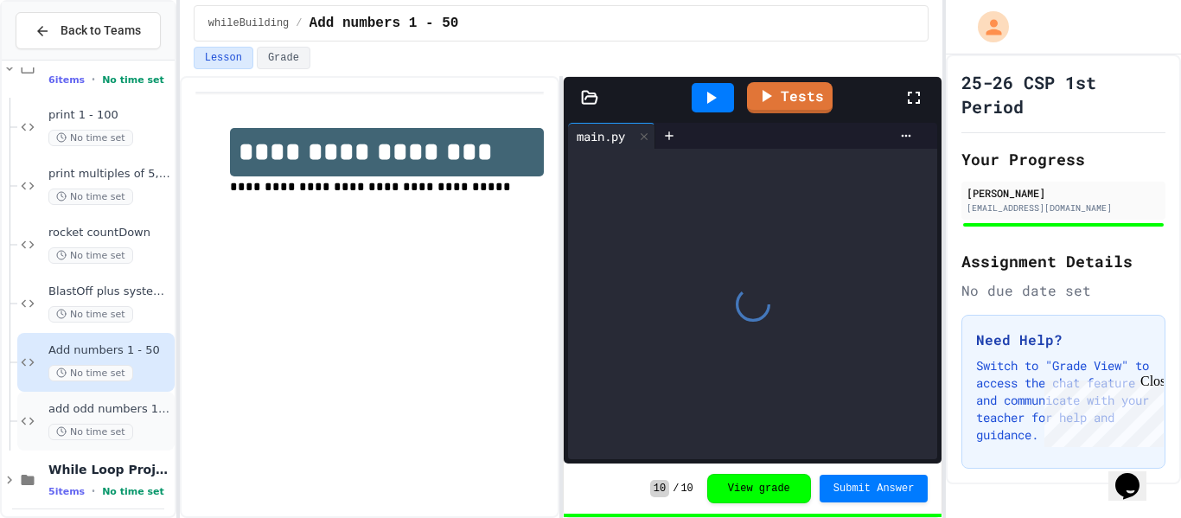
scroll to position [105, 0]
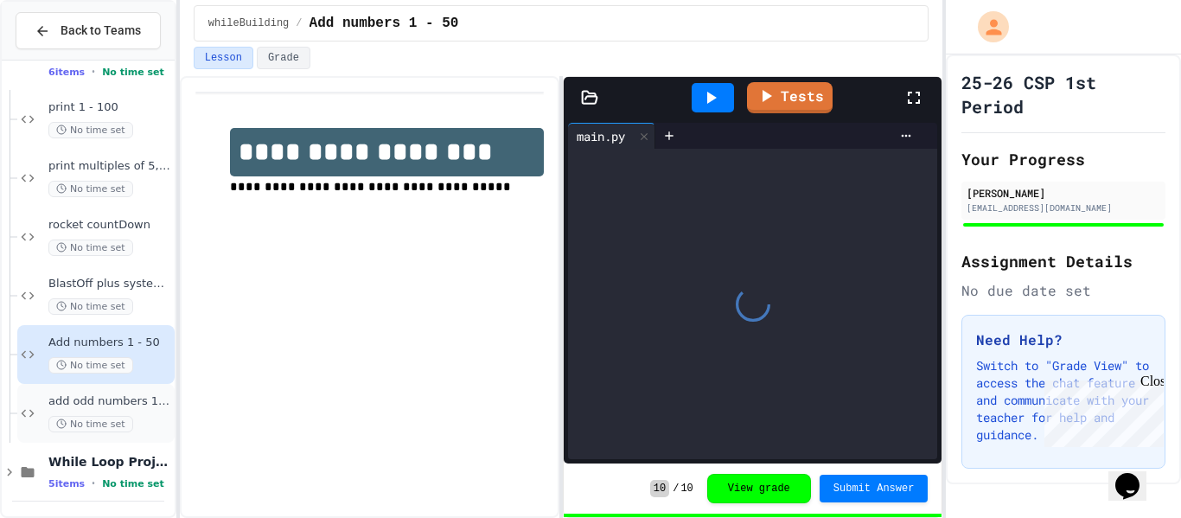
click at [109, 409] on div "add odd numbers 1-1000 No time set" at bounding box center [109, 413] width 123 height 38
